Goal: Information Seeking & Learning: Learn about a topic

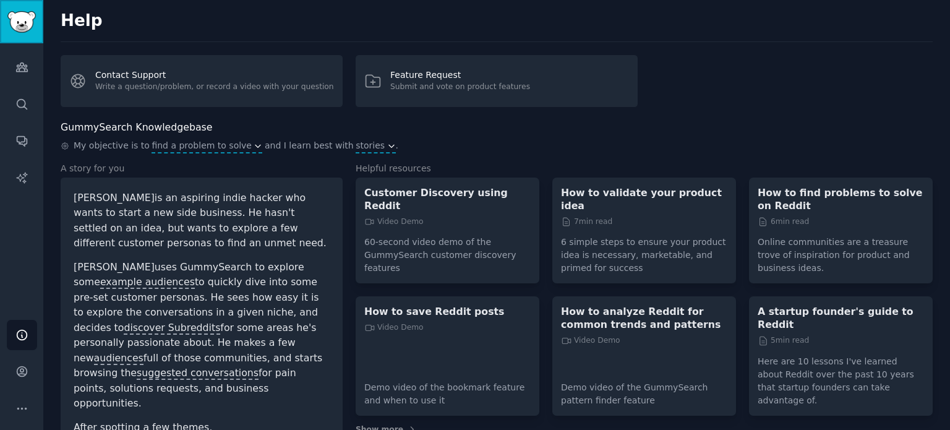
click at [17, 27] on img "Sidebar" at bounding box center [21, 22] width 28 height 22
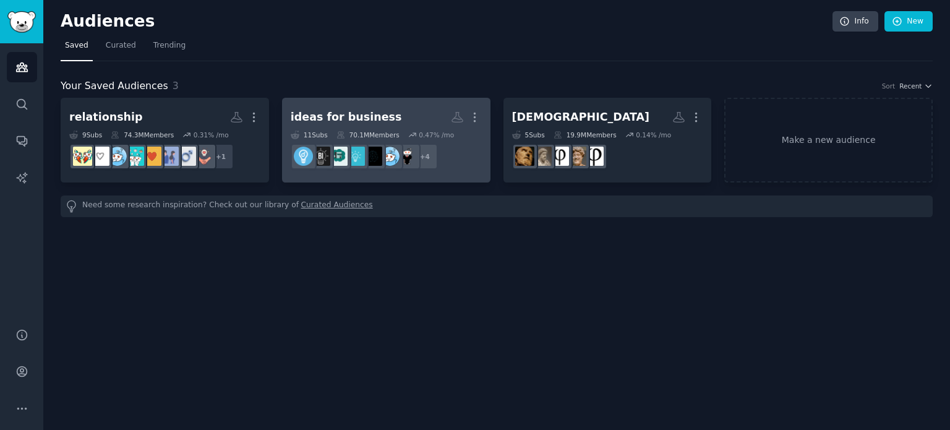
click at [370, 110] on div "ideas for business" at bounding box center [346, 117] width 111 height 15
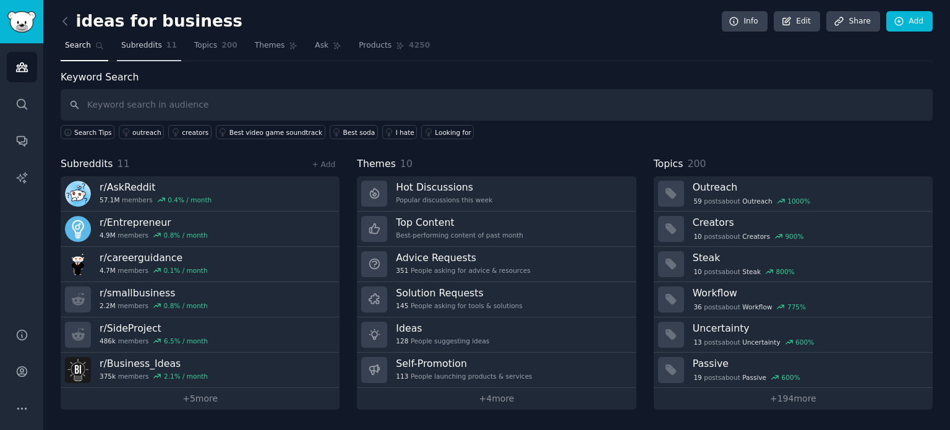
click at [145, 46] on span "Subreddits" at bounding box center [141, 45] width 41 height 11
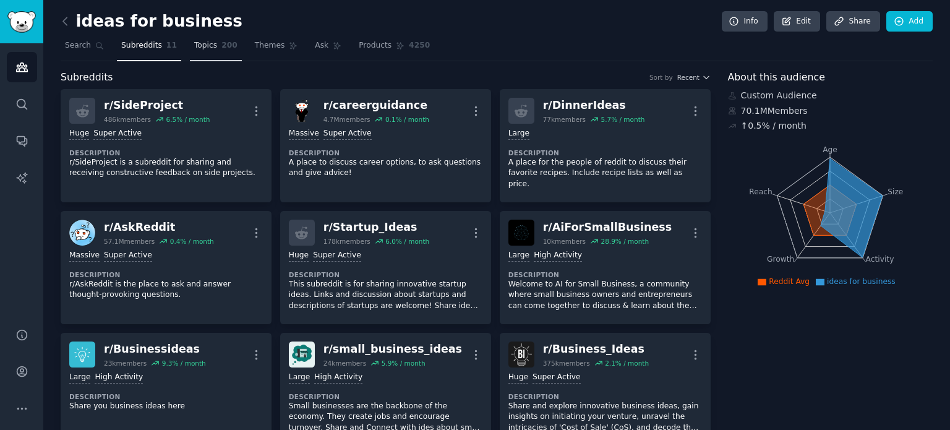
click at [207, 49] on link "Topics 200" at bounding box center [216, 48] width 52 height 25
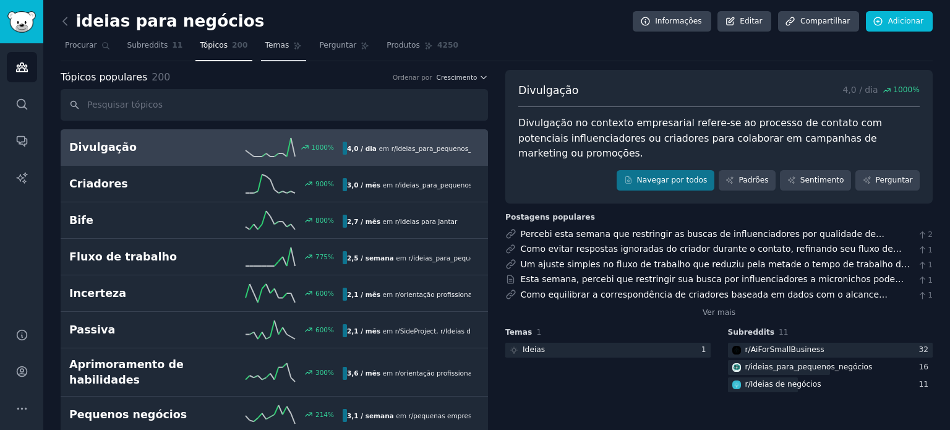
click at [268, 48] on font "Temas" at bounding box center [277, 45] width 24 height 9
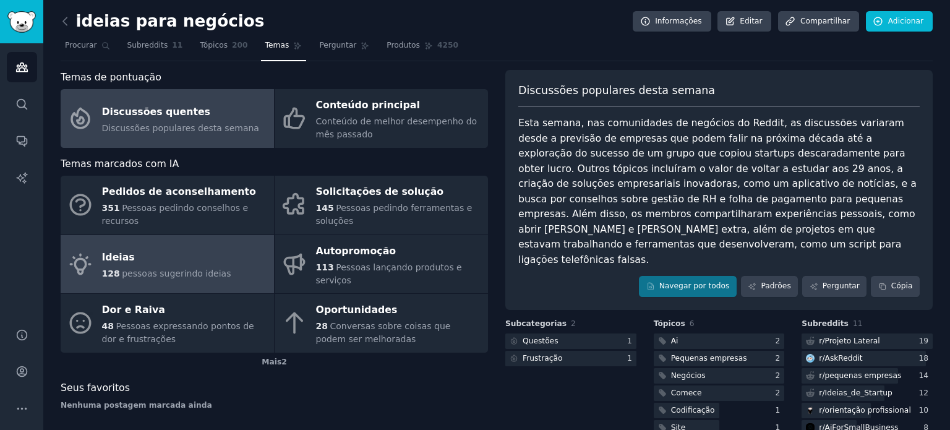
click at [179, 248] on div "Ideias" at bounding box center [166, 258] width 129 height 20
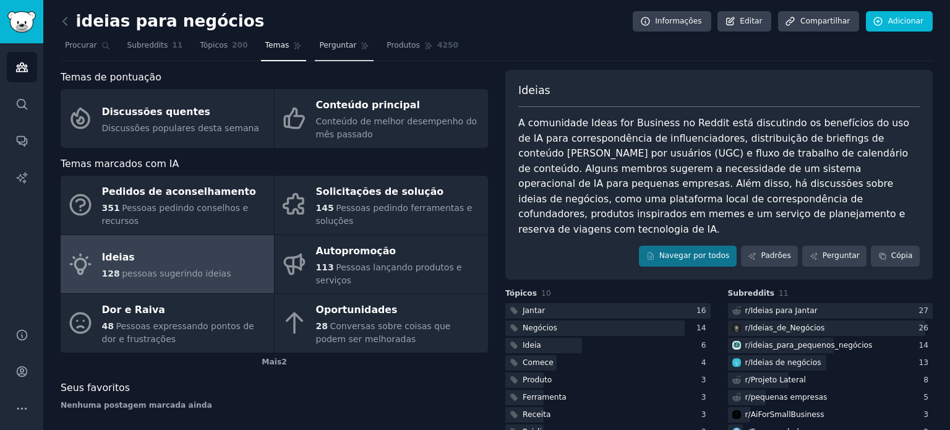
click at [332, 43] on font "Perguntar" at bounding box center [337, 45] width 37 height 9
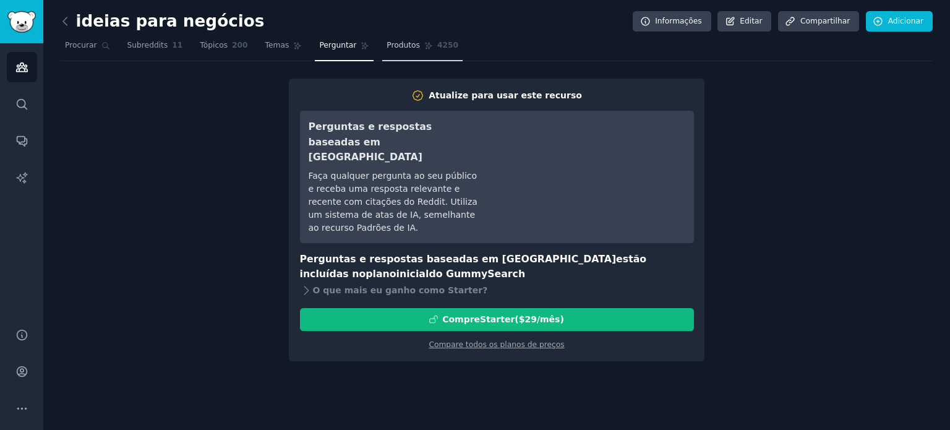
click at [382, 38] on link "Produtos 4250" at bounding box center [422, 48] width 80 height 25
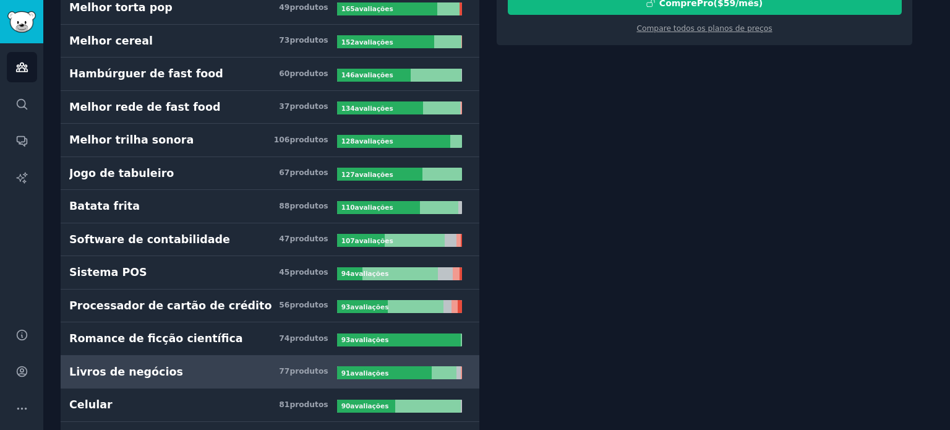
scroll to position [309, 0]
